Goal: Transaction & Acquisition: Purchase product/service

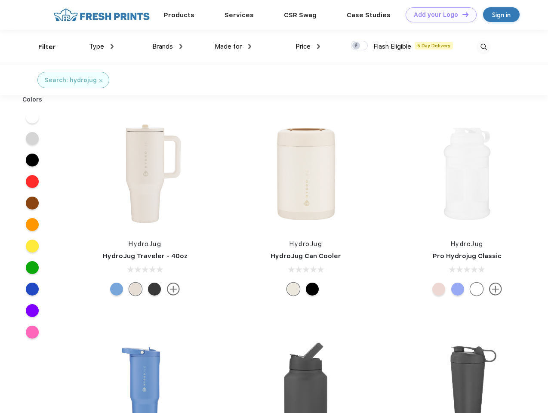
click at [438, 15] on link "Add your Logo Design Tool" at bounding box center [441, 14] width 71 height 15
click at [0, 0] on div "Design Tool" at bounding box center [0, 0] width 0 height 0
click at [461, 14] on link "Add your Logo Design Tool" at bounding box center [441, 14] width 71 height 15
click at [41, 47] on div "Filter" at bounding box center [47, 47] width 18 height 10
click at [101, 46] on span "Type" at bounding box center [96, 47] width 15 height 8
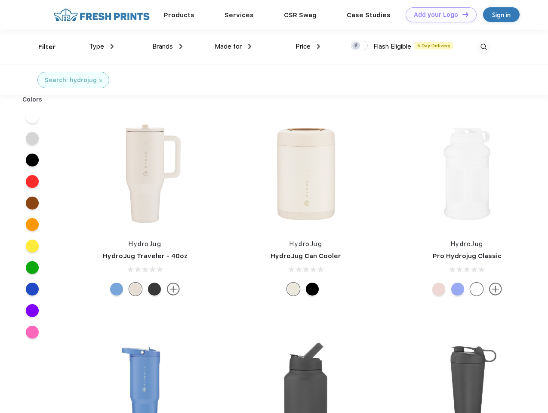
click at [167, 46] on span "Brands" at bounding box center [162, 47] width 21 height 8
click at [233, 46] on span "Made for" at bounding box center [228, 47] width 27 height 8
click at [308, 46] on span "Price" at bounding box center [302, 47] width 15 height 8
click at [360, 46] on div at bounding box center [359, 45] width 17 height 9
click at [357, 46] on input "checkbox" at bounding box center [354, 43] width 6 height 6
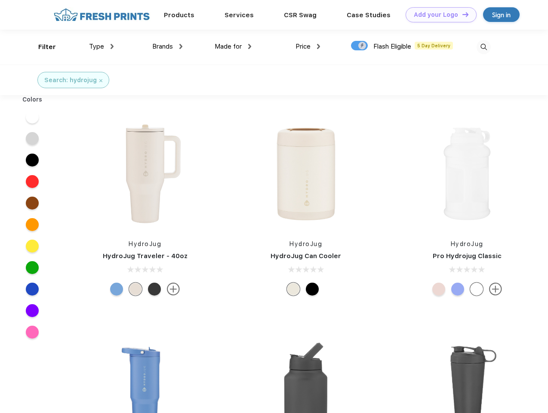
click at [483, 47] on img at bounding box center [483, 47] width 14 height 14
